Goal: Transaction & Acquisition: Purchase product/service

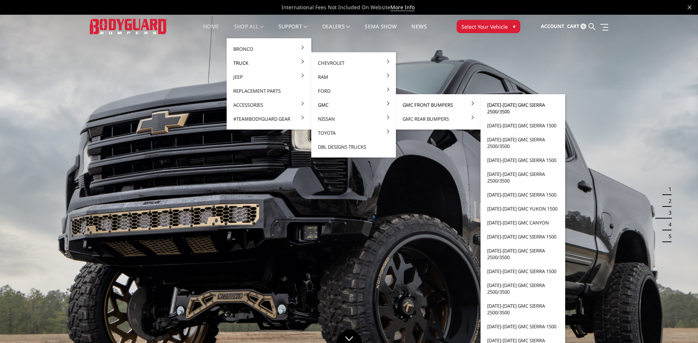
click at [497, 106] on link "[DATE]-[DATE] GMC Sierra 2500/3500" at bounding box center [523, 108] width 79 height 21
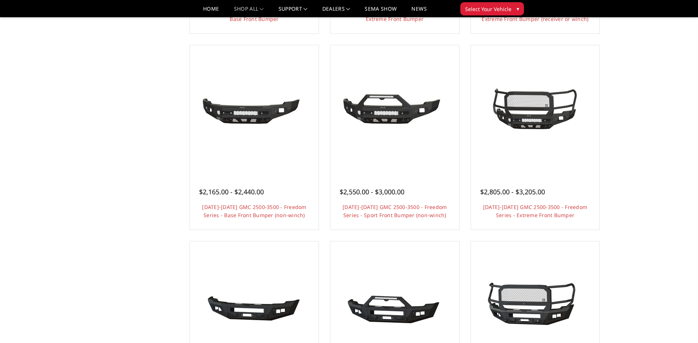
scroll to position [205, 0]
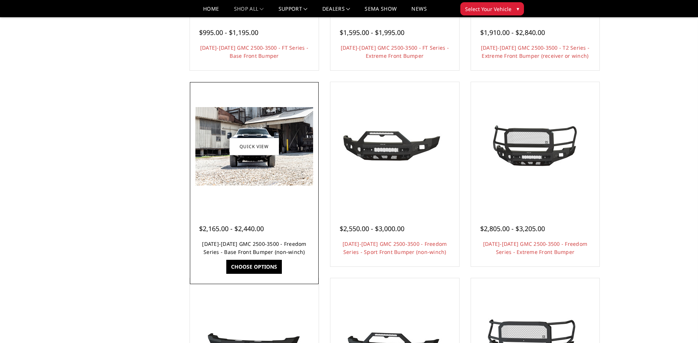
click at [245, 245] on link "[DATE]-[DATE] GMC 2500-3500 - Freedom Series - Base Front Bumper (non-winch)" at bounding box center [254, 247] width 104 height 15
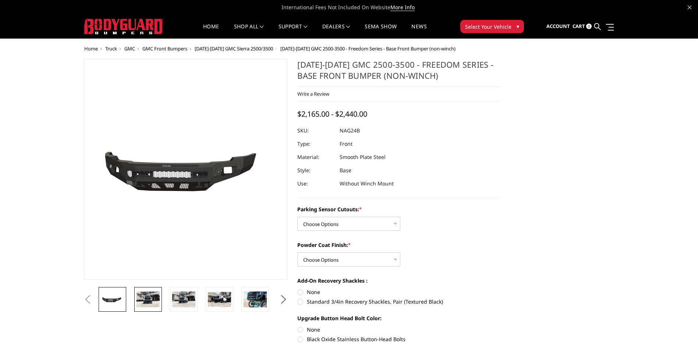
click at [145, 298] on img at bounding box center [148, 299] width 23 height 15
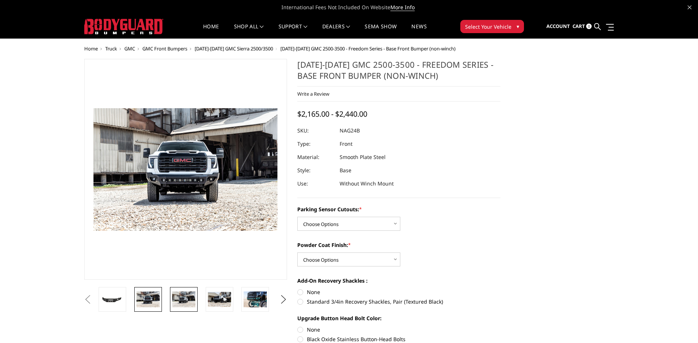
click at [181, 298] on img at bounding box center [183, 299] width 23 height 15
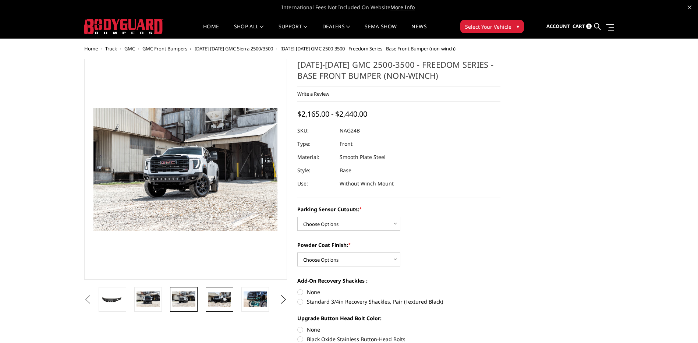
click at [215, 296] on img at bounding box center [219, 299] width 23 height 15
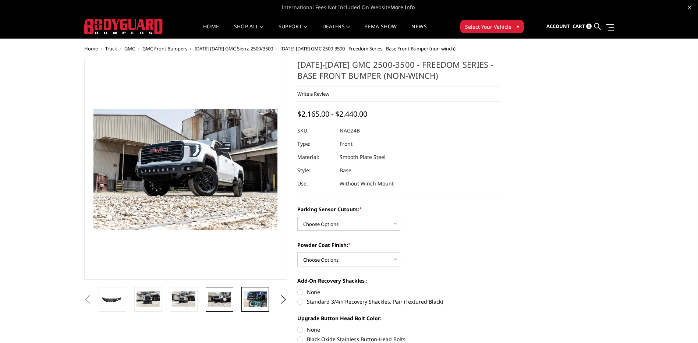
click at [256, 299] on img at bounding box center [255, 299] width 23 height 15
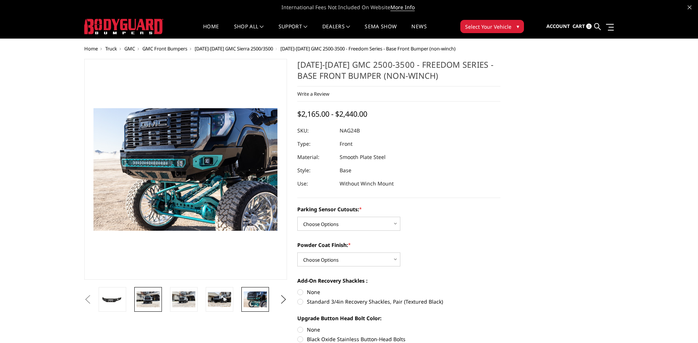
click at [150, 297] on img at bounding box center [148, 299] width 23 height 15
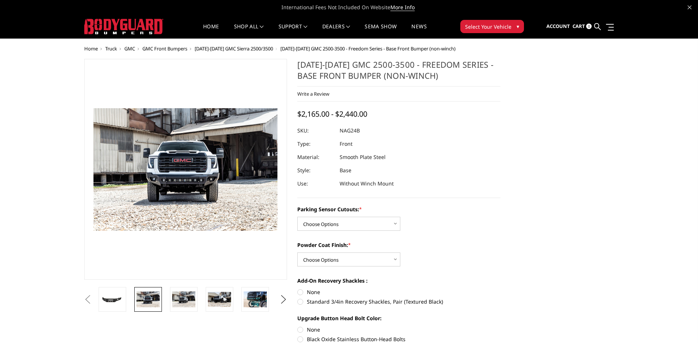
click at [93, 301] on button "Previous" at bounding box center [87, 299] width 11 height 11
click at [93, 297] on button "Previous" at bounding box center [87, 299] width 11 height 11
click at [338, 223] on select "Choose Options No - Without Parking Sensor Cutouts Yes - With Parking Sensor Cu…" at bounding box center [348, 224] width 103 height 14
select select "2850"
click at [297, 217] on select "Choose Options No - Without Parking Sensor Cutouts Yes - With Parking Sensor Cu…" at bounding box center [348, 224] width 103 height 14
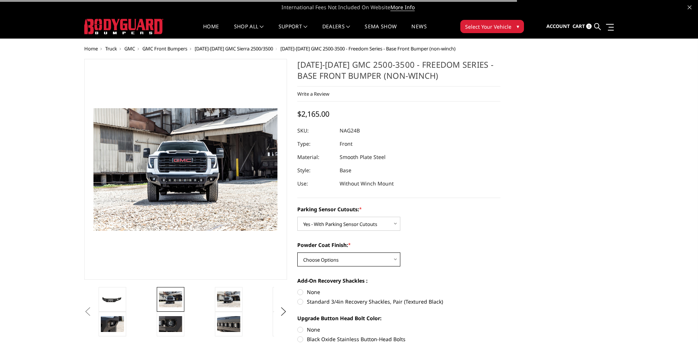
click at [334, 258] on select "Choose Options Bare Metal Texture Black Powder Coat" at bounding box center [348, 260] width 103 height 14
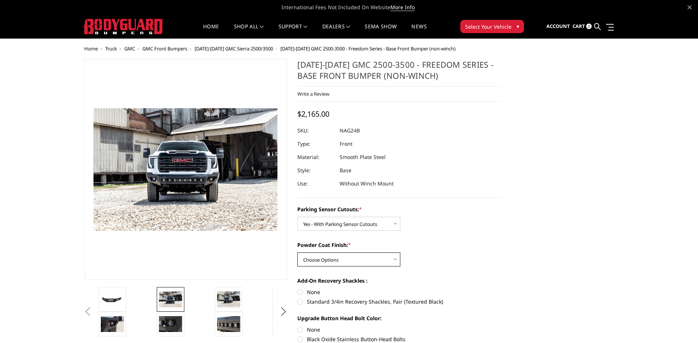
select select "2852"
click at [297, 253] on select "Choose Options Bare Metal Texture Black Powder Coat" at bounding box center [348, 260] width 103 height 14
